Goal: Find specific page/section: Find specific page/section

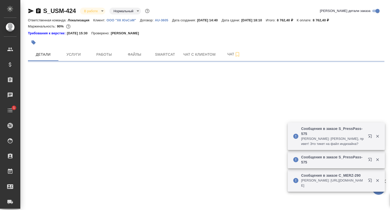
select select "RU"
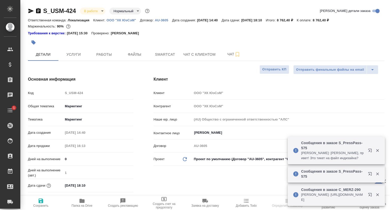
type textarea "x"
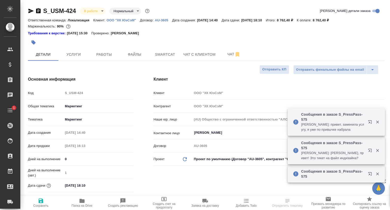
type input "[PERSON_NAME]"
type textarea "x"
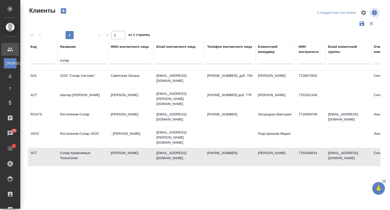
select select "RU"
drag, startPoint x: 75, startPoint y: 62, endPoint x: 52, endPoint y: 60, distance: 23.2
click at [52, 60] on tr "Код Название солар ФИО контактного лица Email контактного лица Телефон контактн…" at bounding box center [220, 55] width 384 height 29
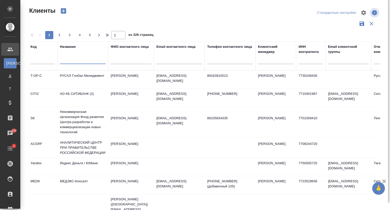
click at [164, 61] on input "text" at bounding box center [180, 61] width 46 height 6
paste input "cemmix.ru"
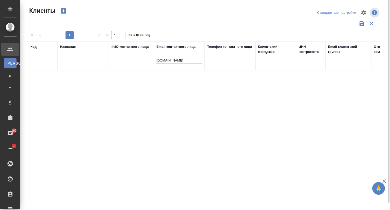
type input "cemmix.ru"
